Goal: Find specific page/section: Find specific page/section

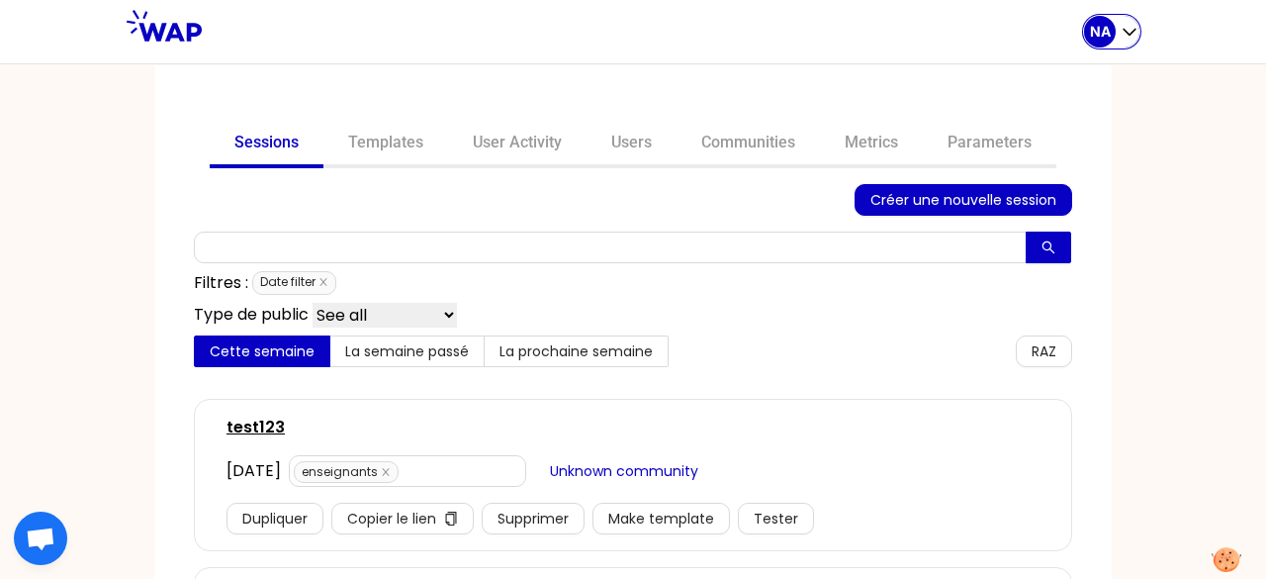
click at [1108, 33] on p "NA" at bounding box center [1100, 32] width 21 height 20
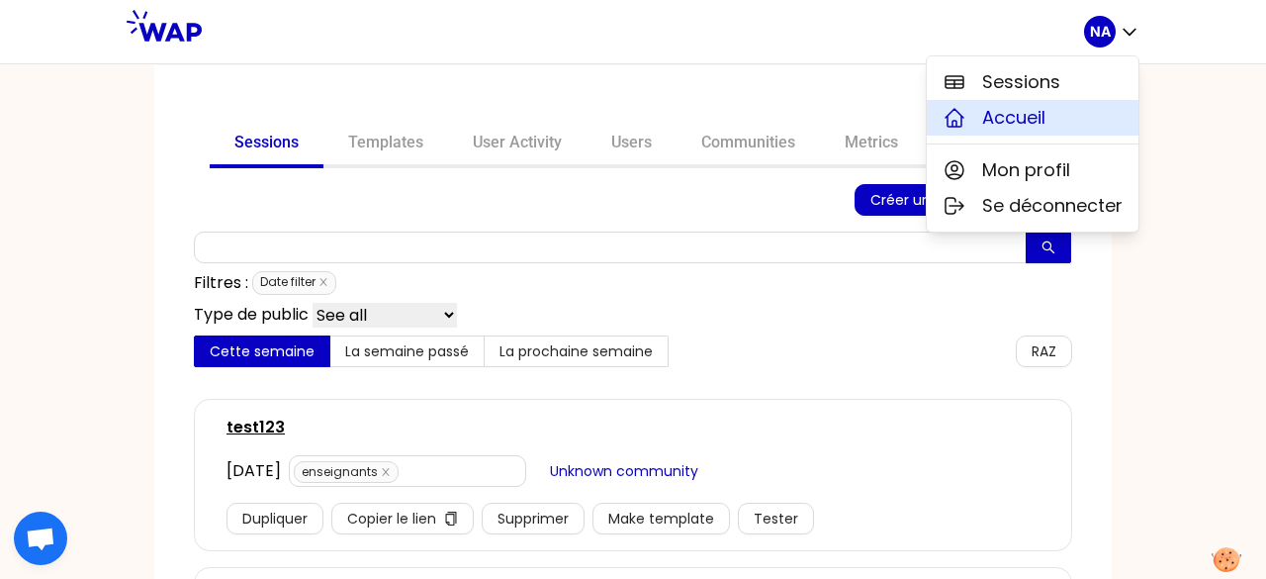
click at [1015, 116] on span "Accueil" at bounding box center [1013, 118] width 63 height 28
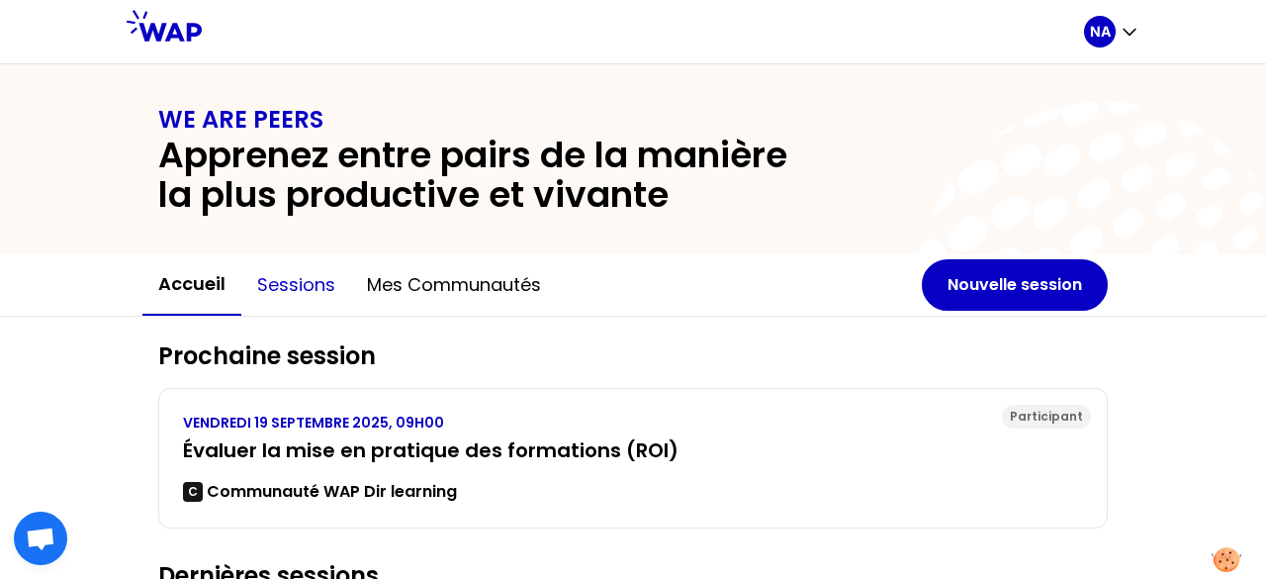
click at [289, 281] on button "Sessions" at bounding box center [296, 284] width 110 height 59
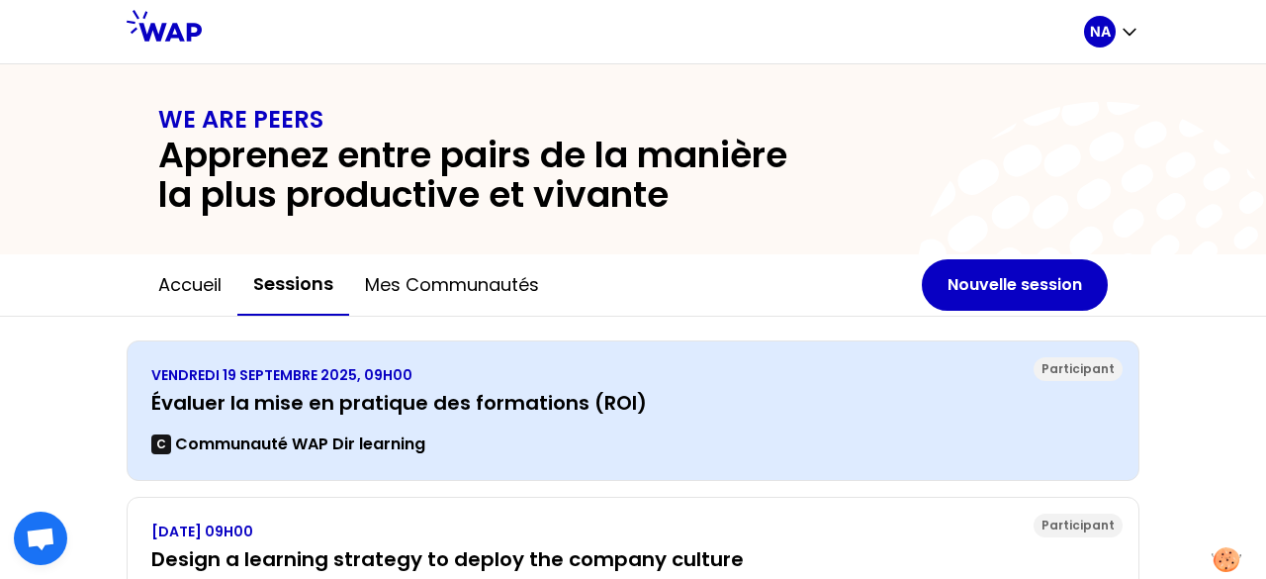
click at [334, 385] on div "[DATE] 09H00 Évaluer la mise en pratique des formations (ROI) C Communauté WAP …" at bounding box center [632, 410] width 963 height 91
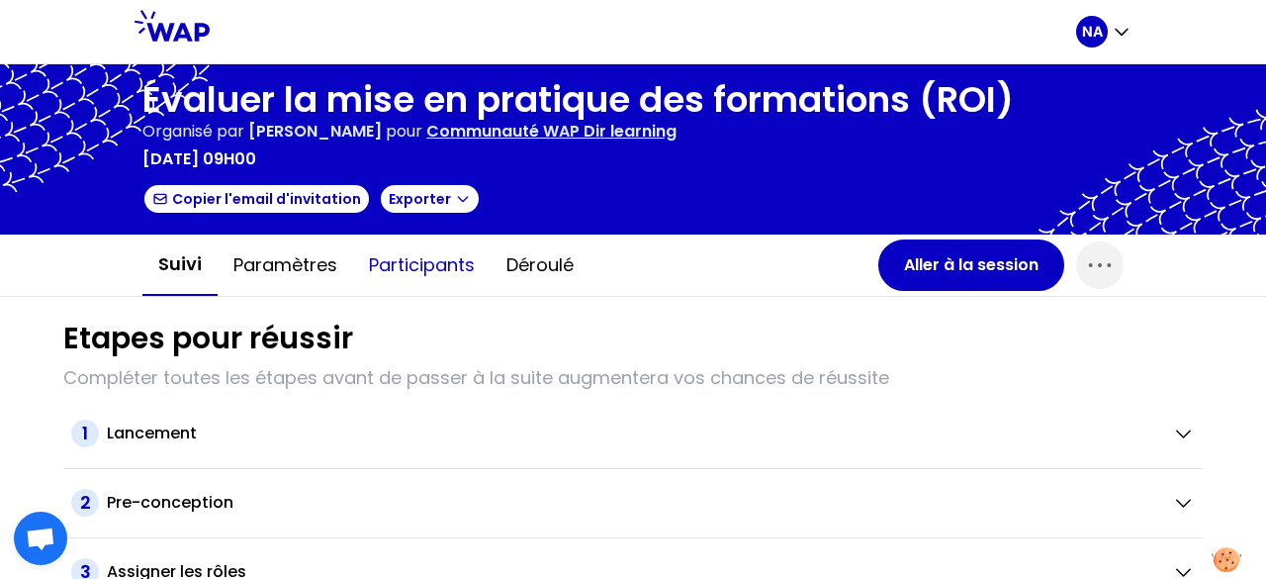
click at [411, 256] on button "Participants" at bounding box center [421, 264] width 137 height 59
